Goal: Task Accomplishment & Management: Manage account settings

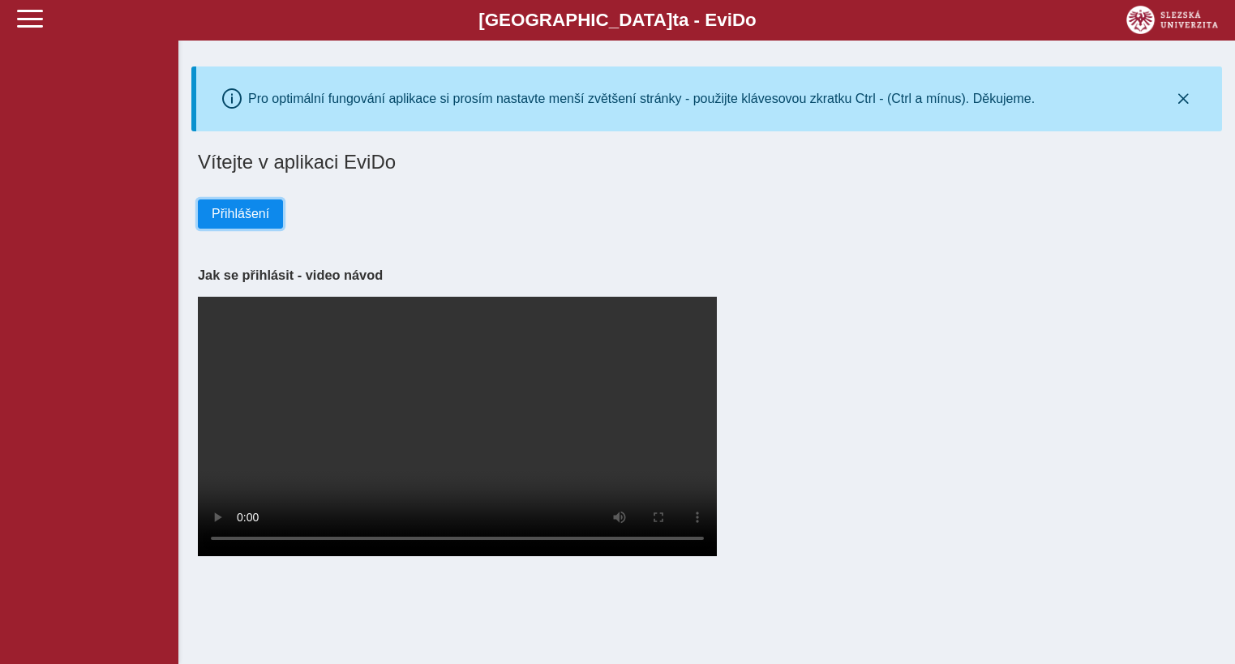
click at [237, 217] on span "Přihlášení" at bounding box center [241, 214] width 58 height 15
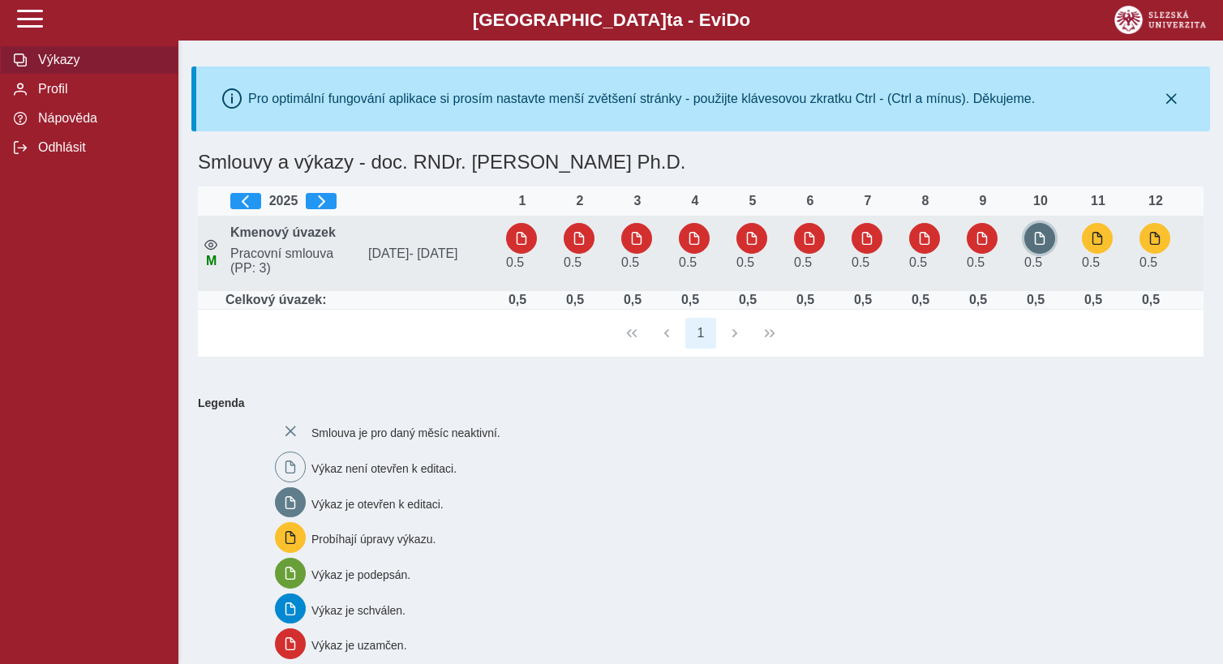
click at [1039, 235] on span "button" at bounding box center [1039, 238] width 13 height 13
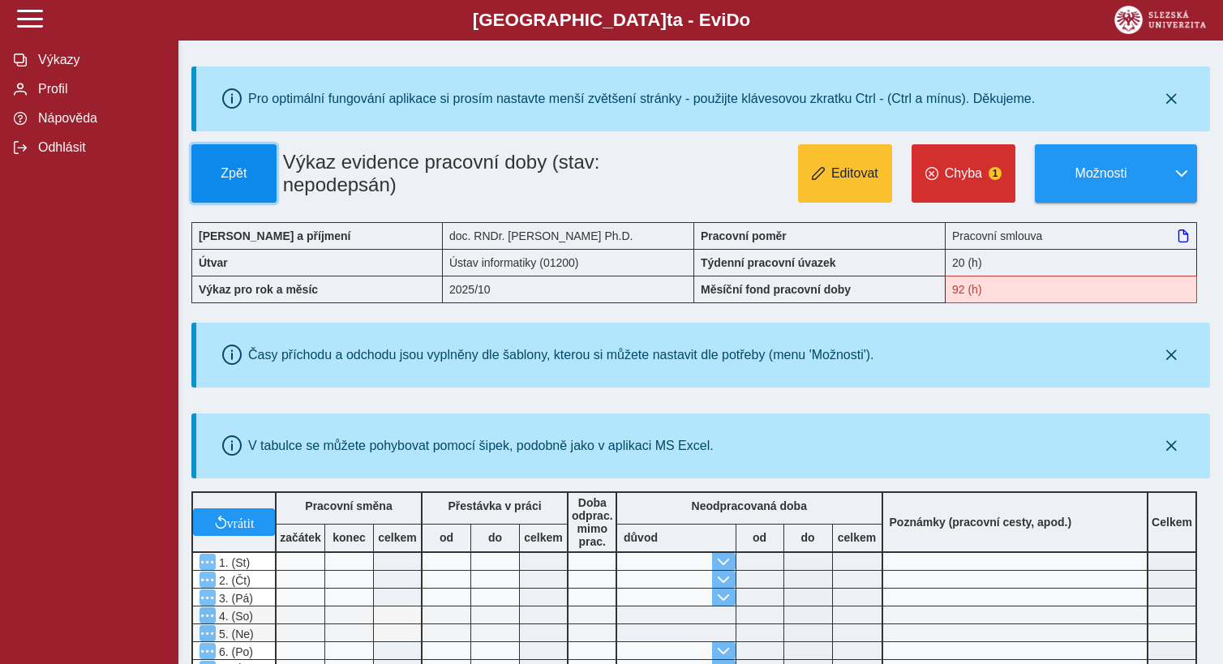
click at [247, 174] on span "Zpět" at bounding box center [234, 173] width 71 height 15
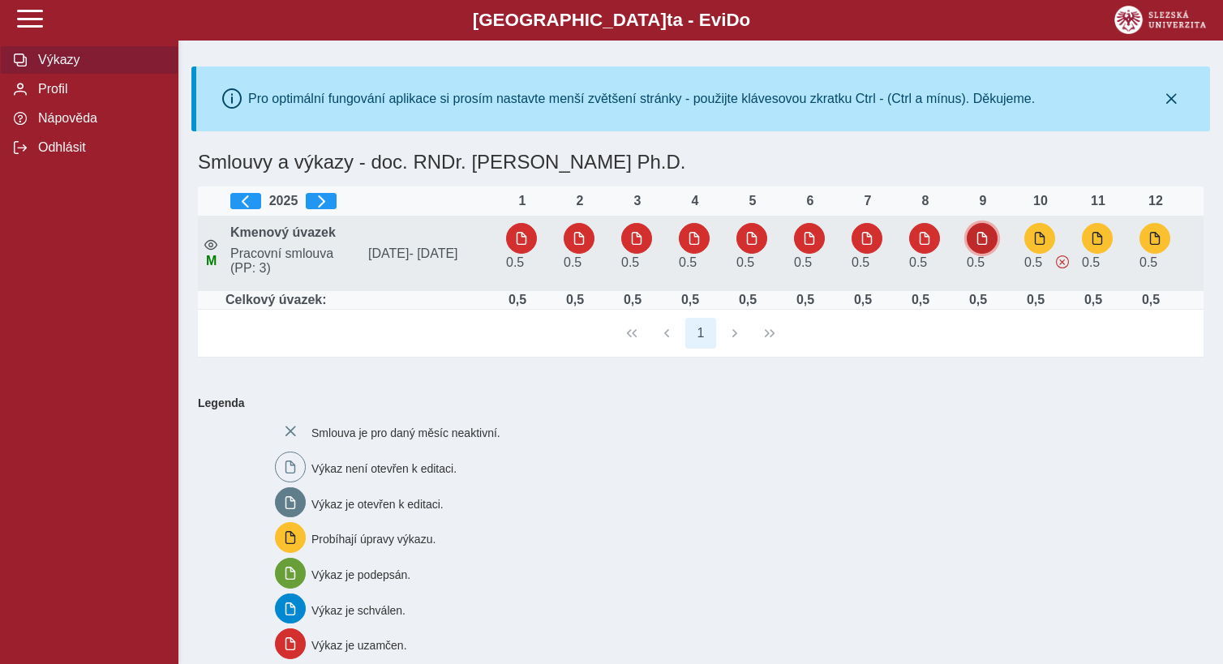
click at [984, 235] on span "button" at bounding box center [981, 238] width 13 height 13
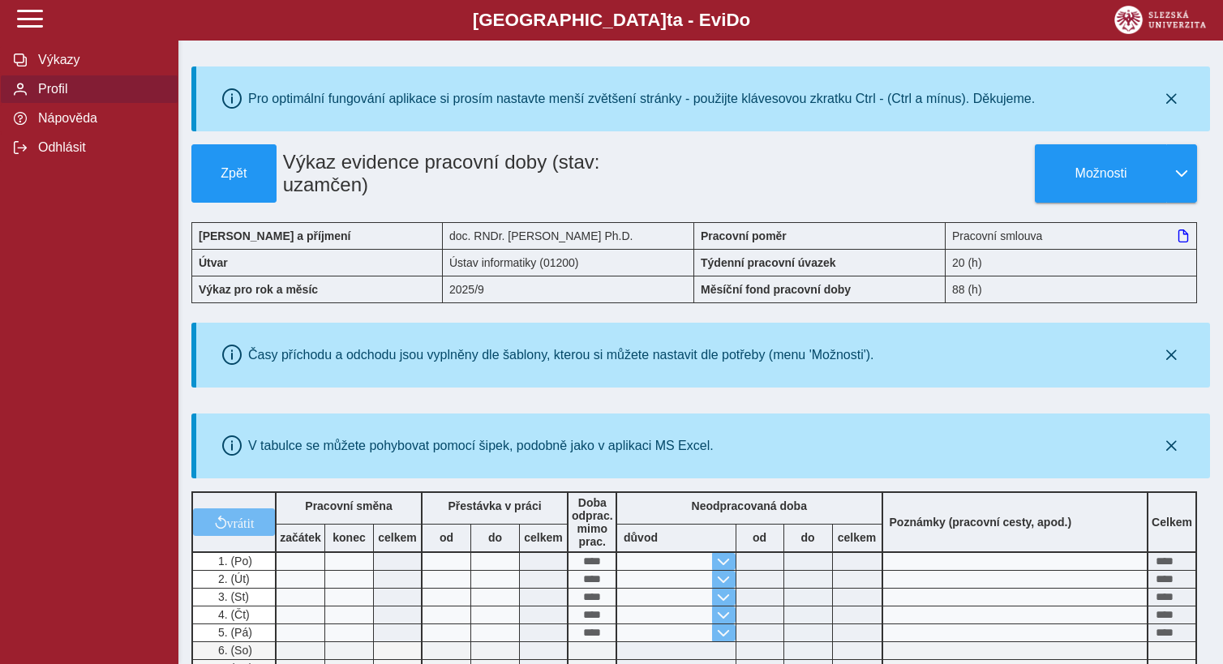
click at [68, 96] on span "Profil" at bounding box center [98, 89] width 131 height 15
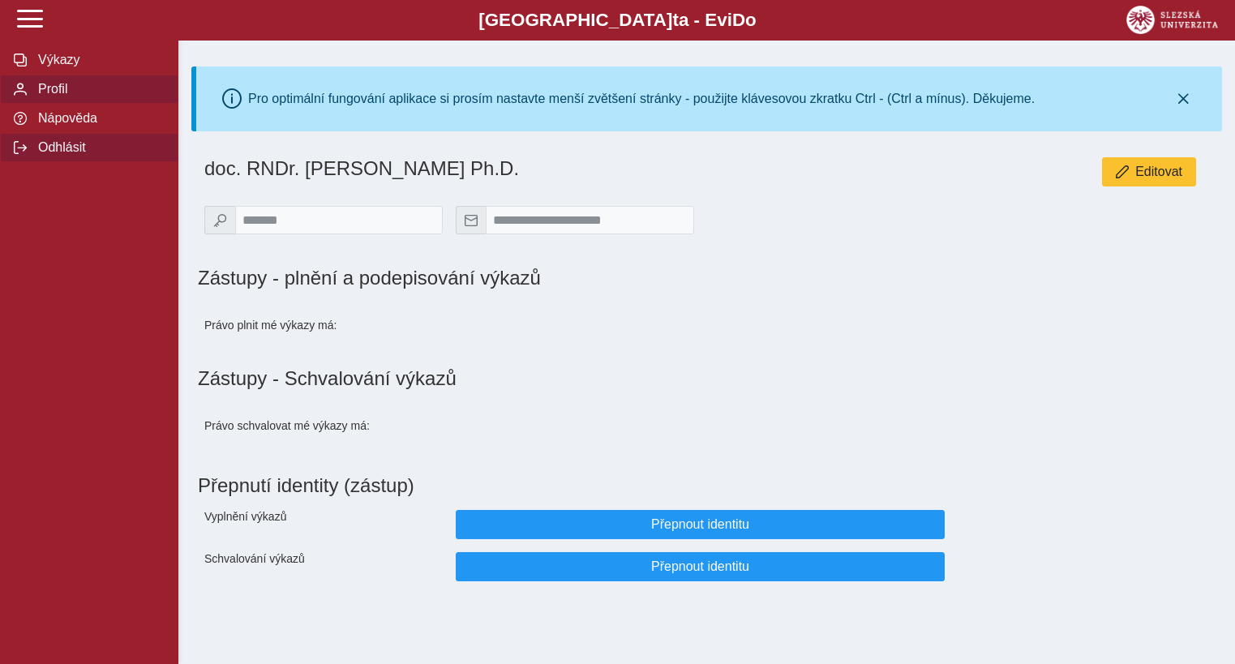
click at [82, 155] on span "Odhlásit" at bounding box center [98, 147] width 131 height 15
